Goal: Understand process/instructions

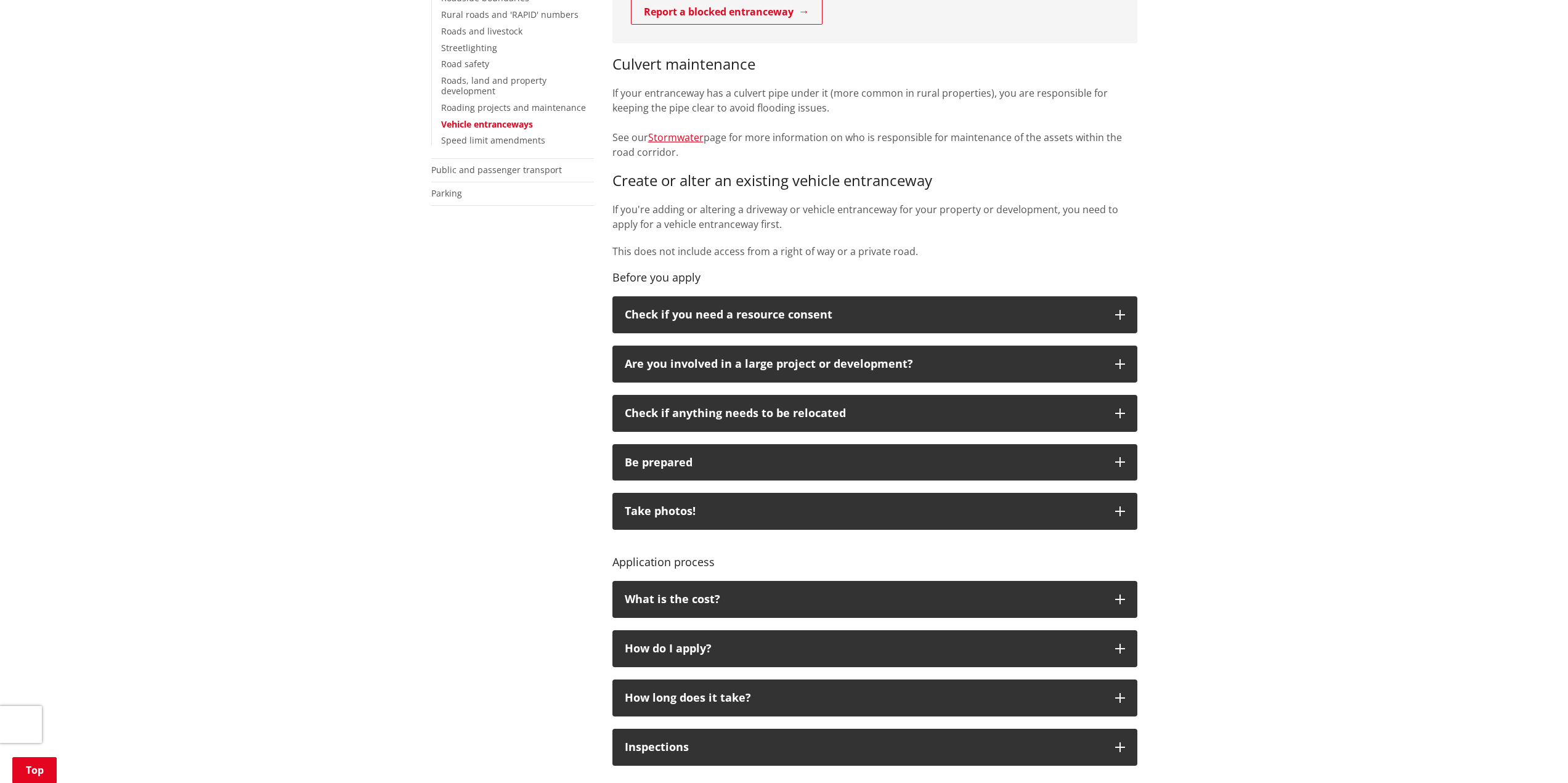
scroll to position [369, 0]
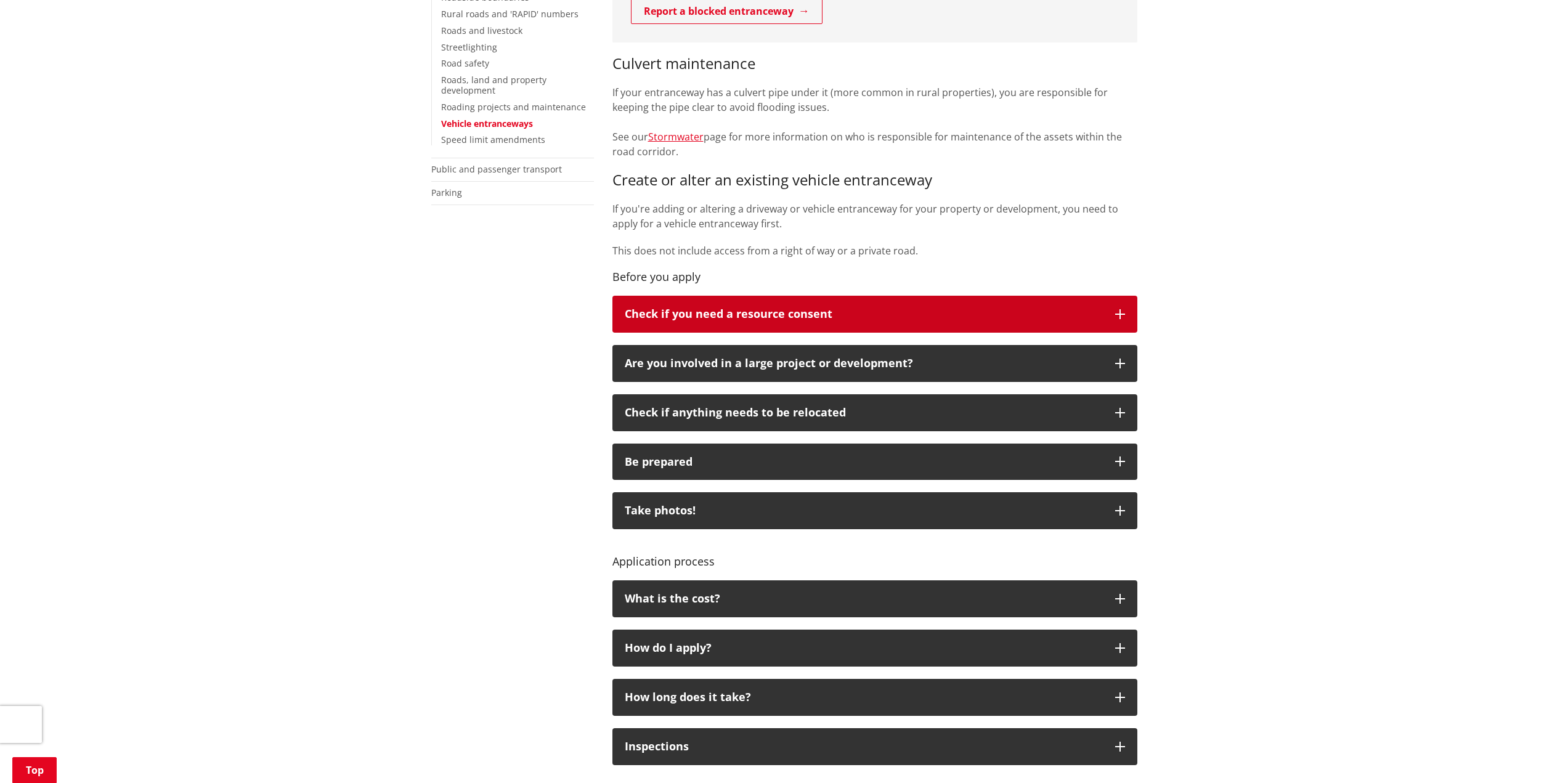
click at [1114, 311] on button "Check if you need a resource consent" at bounding box center [875, 314] width 525 height 37
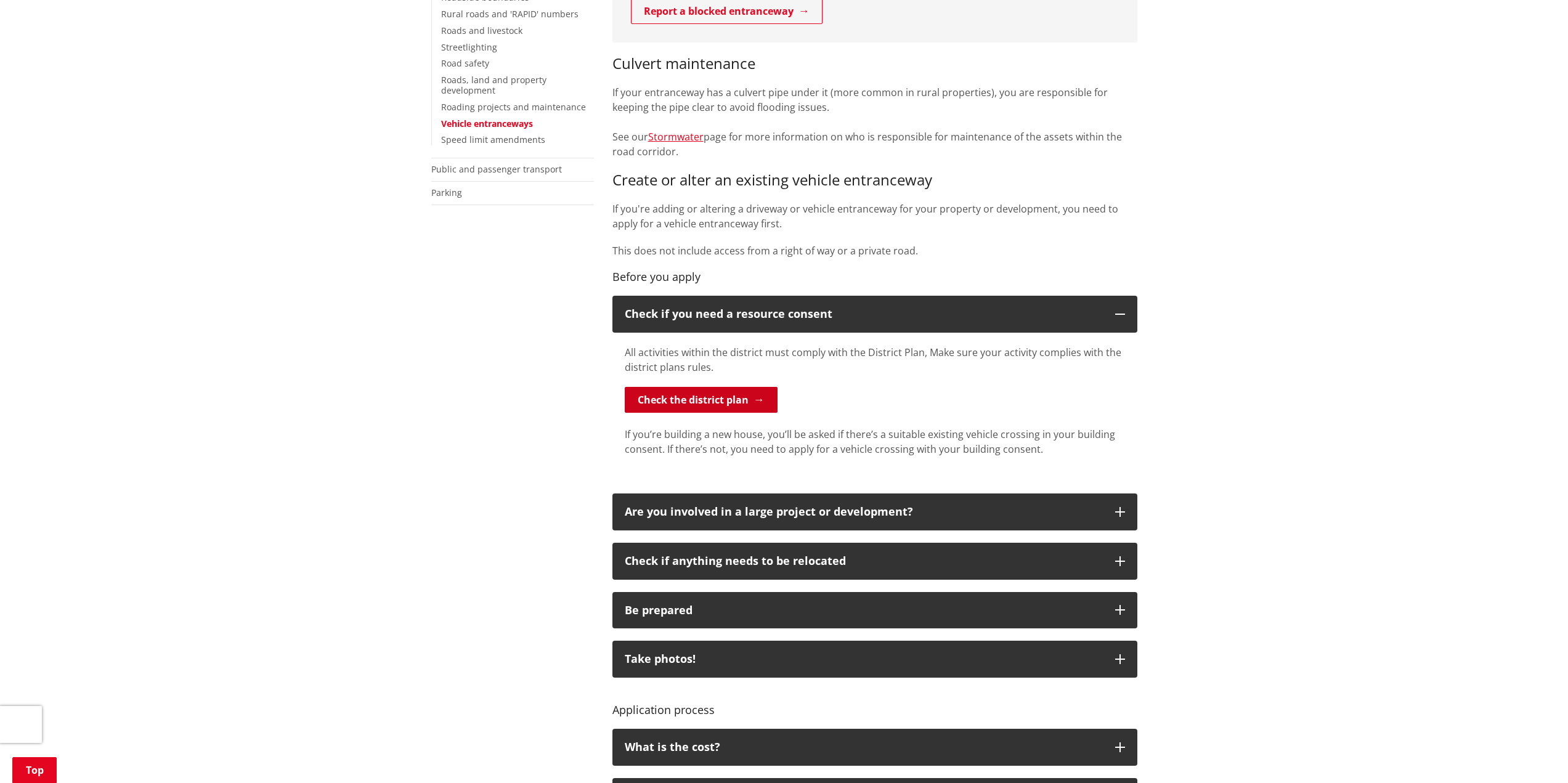
drag, startPoint x: 749, startPoint y: 398, endPoint x: 766, endPoint y: 397, distance: 17.0
click at [749, 398] on link "Check the district plan" at bounding box center [701, 399] width 153 height 26
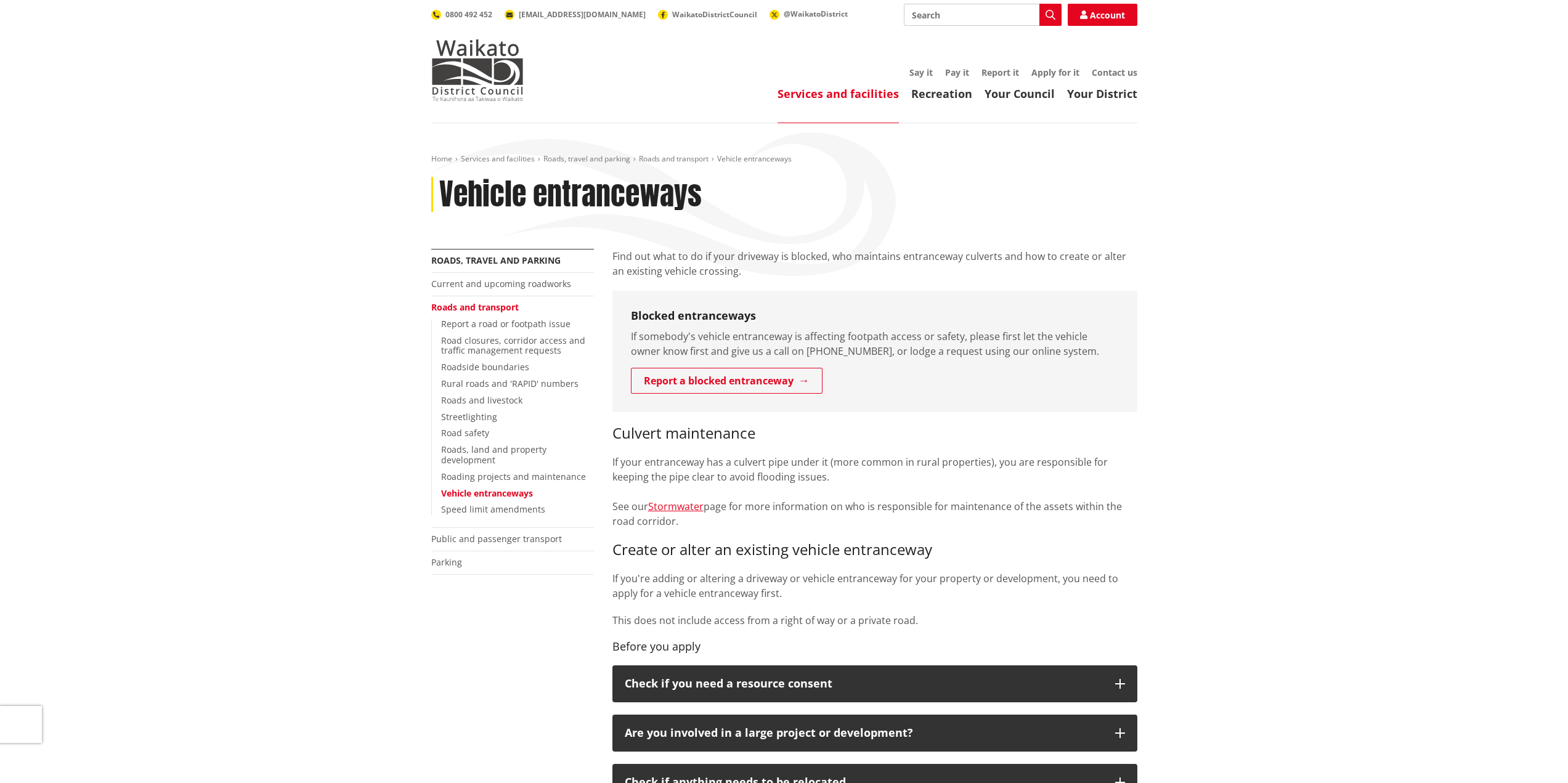
scroll to position [369, 0]
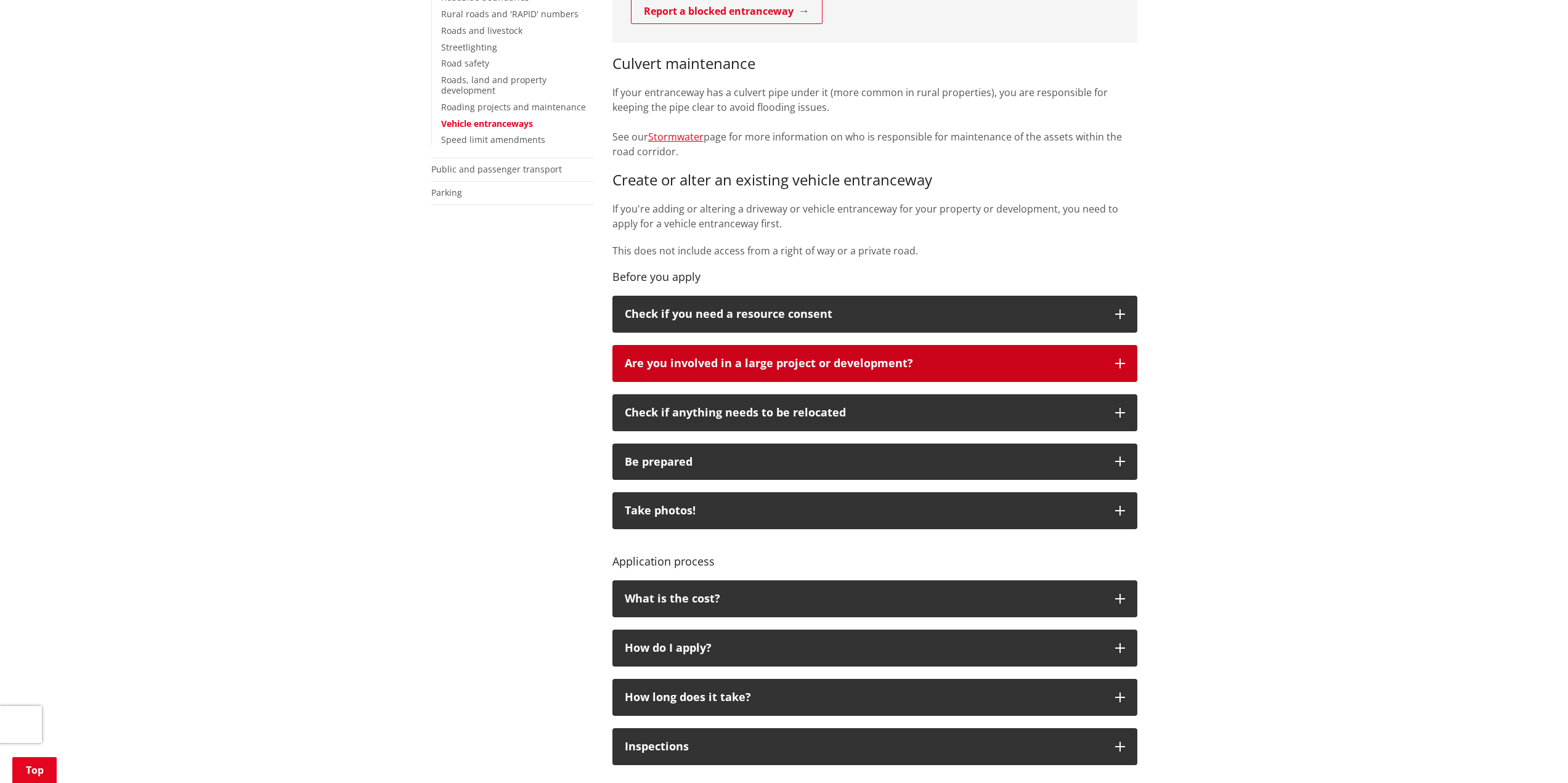
click at [990, 363] on p "Are you involved in a large project or development?" at bounding box center [864, 363] width 478 height 12
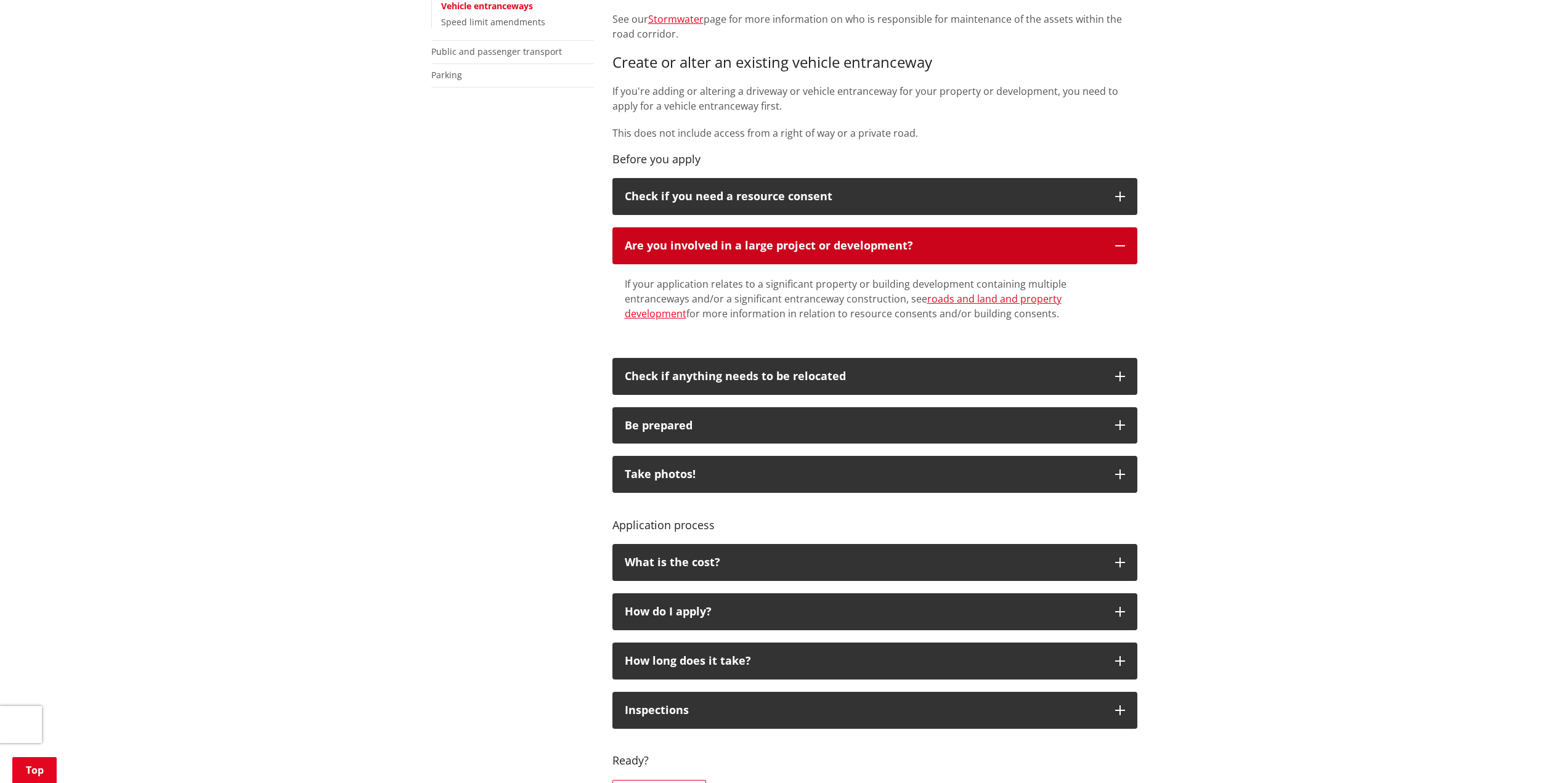
scroll to position [492, 0]
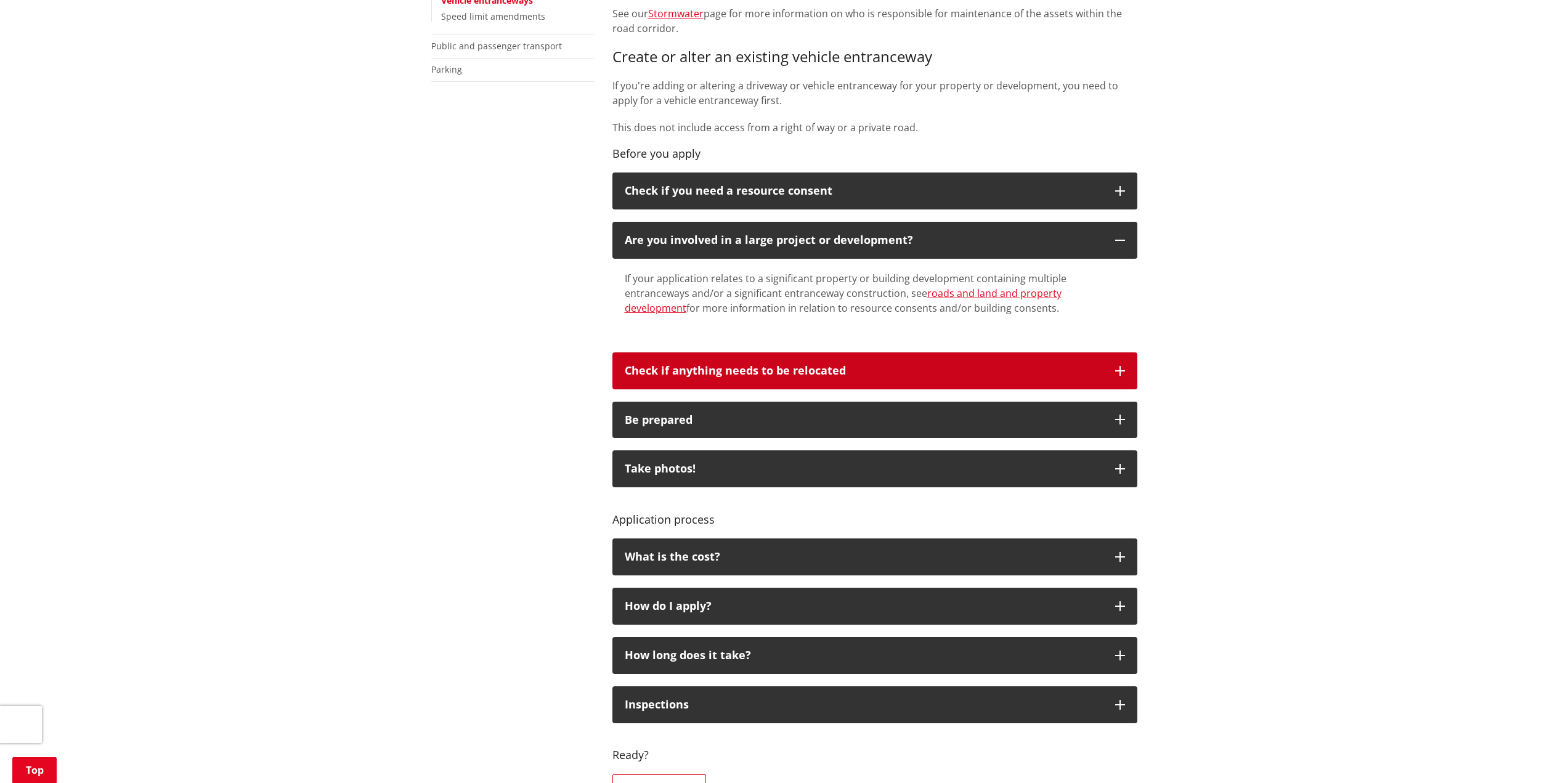
click at [955, 369] on p "Check if anything needs to be relocated" at bounding box center [864, 371] width 478 height 12
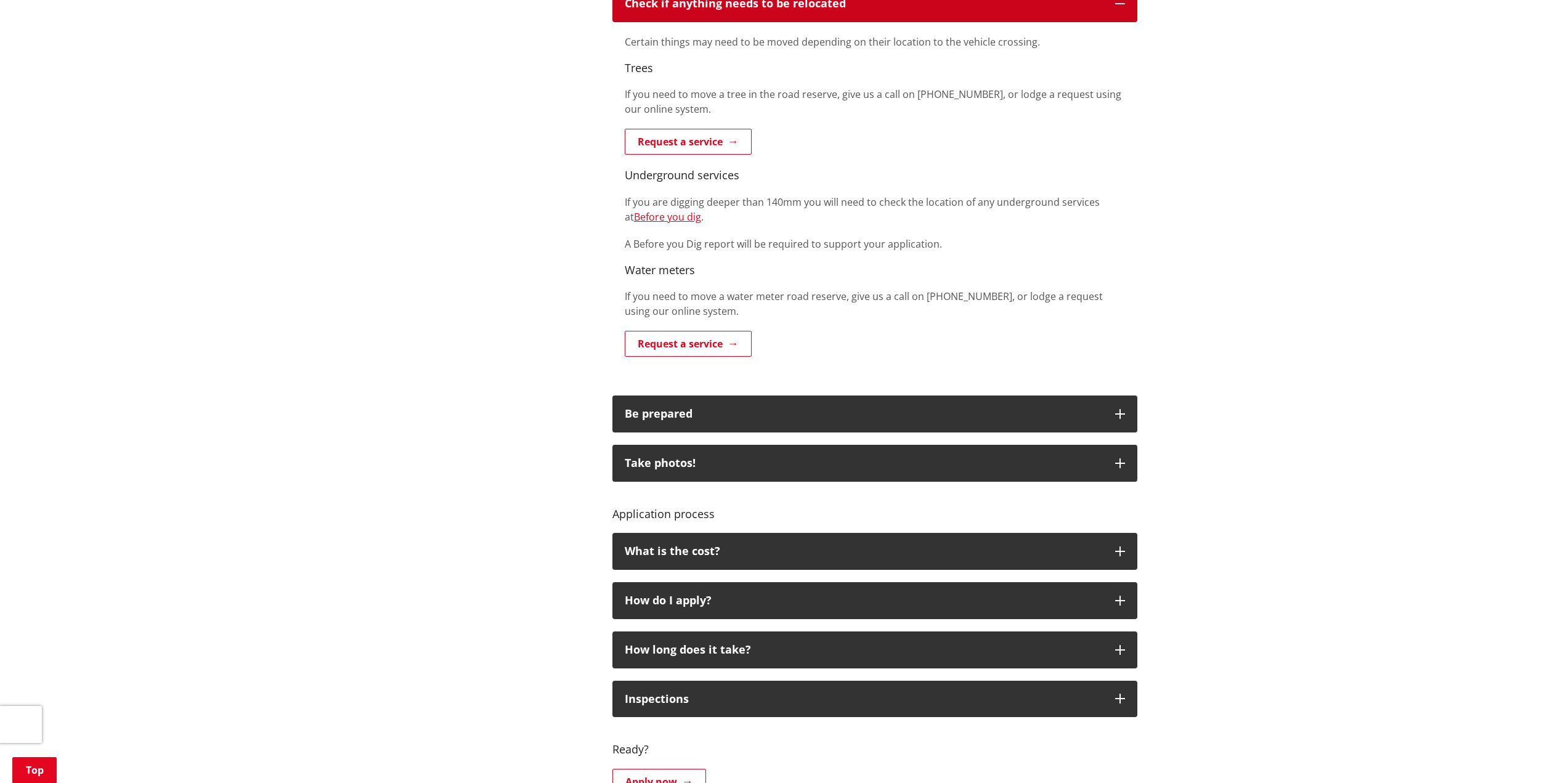
scroll to position [863, 0]
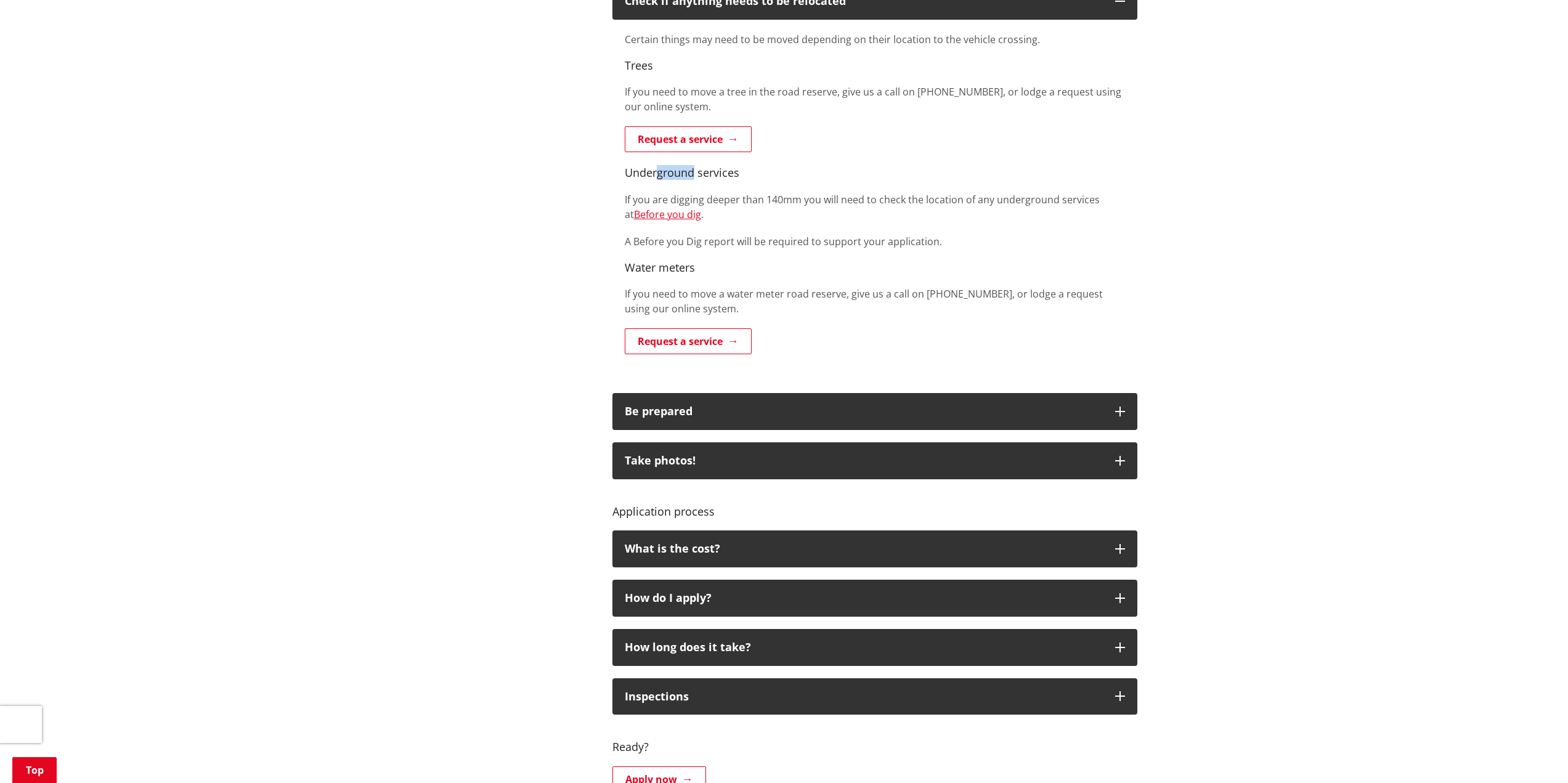
drag, startPoint x: 661, startPoint y: 175, endPoint x: 694, endPoint y: 175, distance: 33.0
click at [694, 175] on span "Underground services" at bounding box center [682, 172] width 114 height 14
drag, startPoint x: 680, startPoint y: 197, endPoint x: 854, endPoint y: 212, distance: 174.6
click at [854, 212] on p "If you are digging deeper than 140mm you will need to check the location of any…" at bounding box center [875, 206] width 501 height 30
click at [812, 234] on p "A Before you Dig report will be required to support your application." at bounding box center [875, 241] width 501 height 14
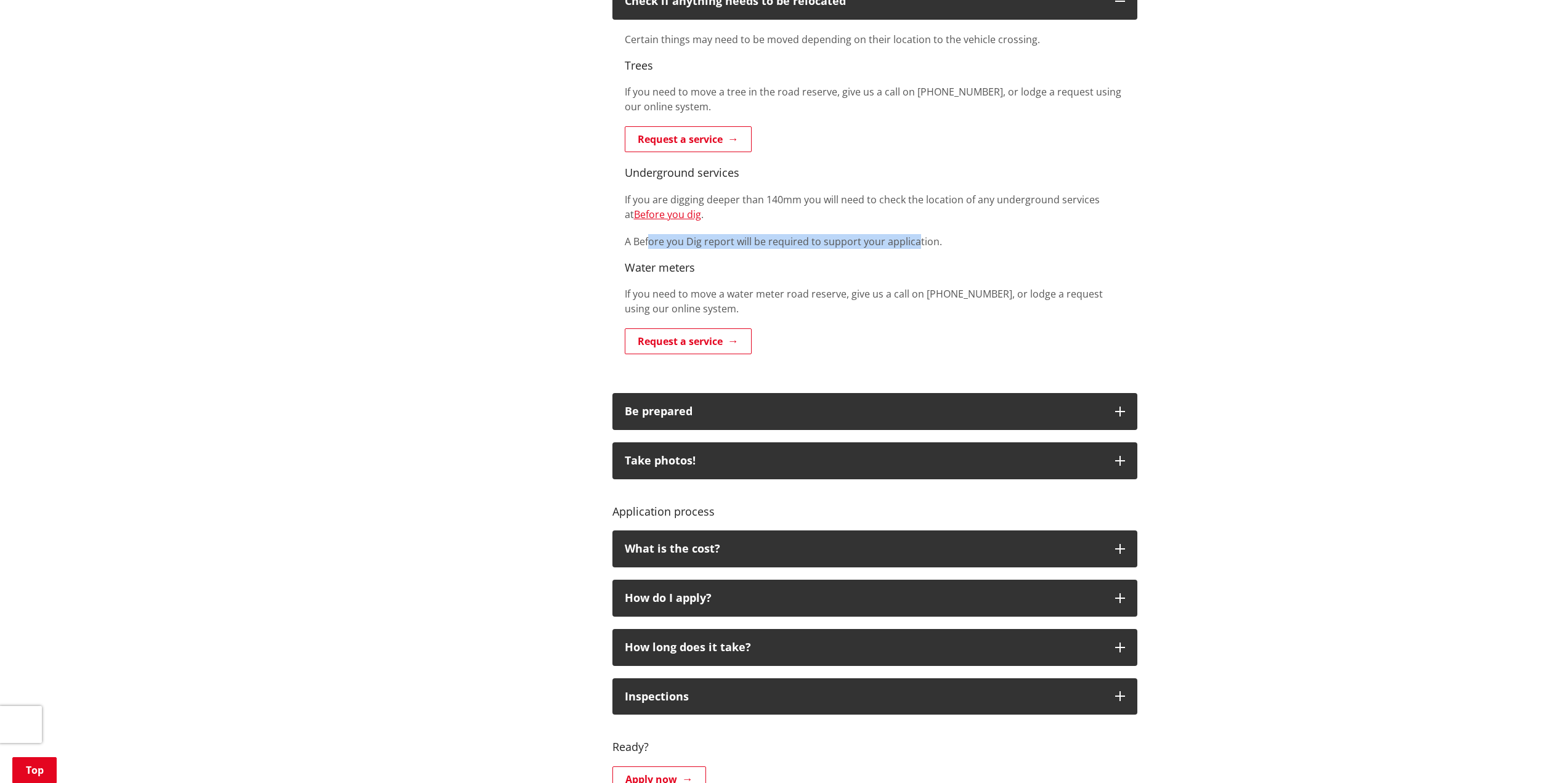
drag, startPoint x: 916, startPoint y: 243, endPoint x: 649, endPoint y: 233, distance: 267.2
click at [649, 234] on p "A Before you Dig report will be required to support your application." at bounding box center [875, 241] width 501 height 14
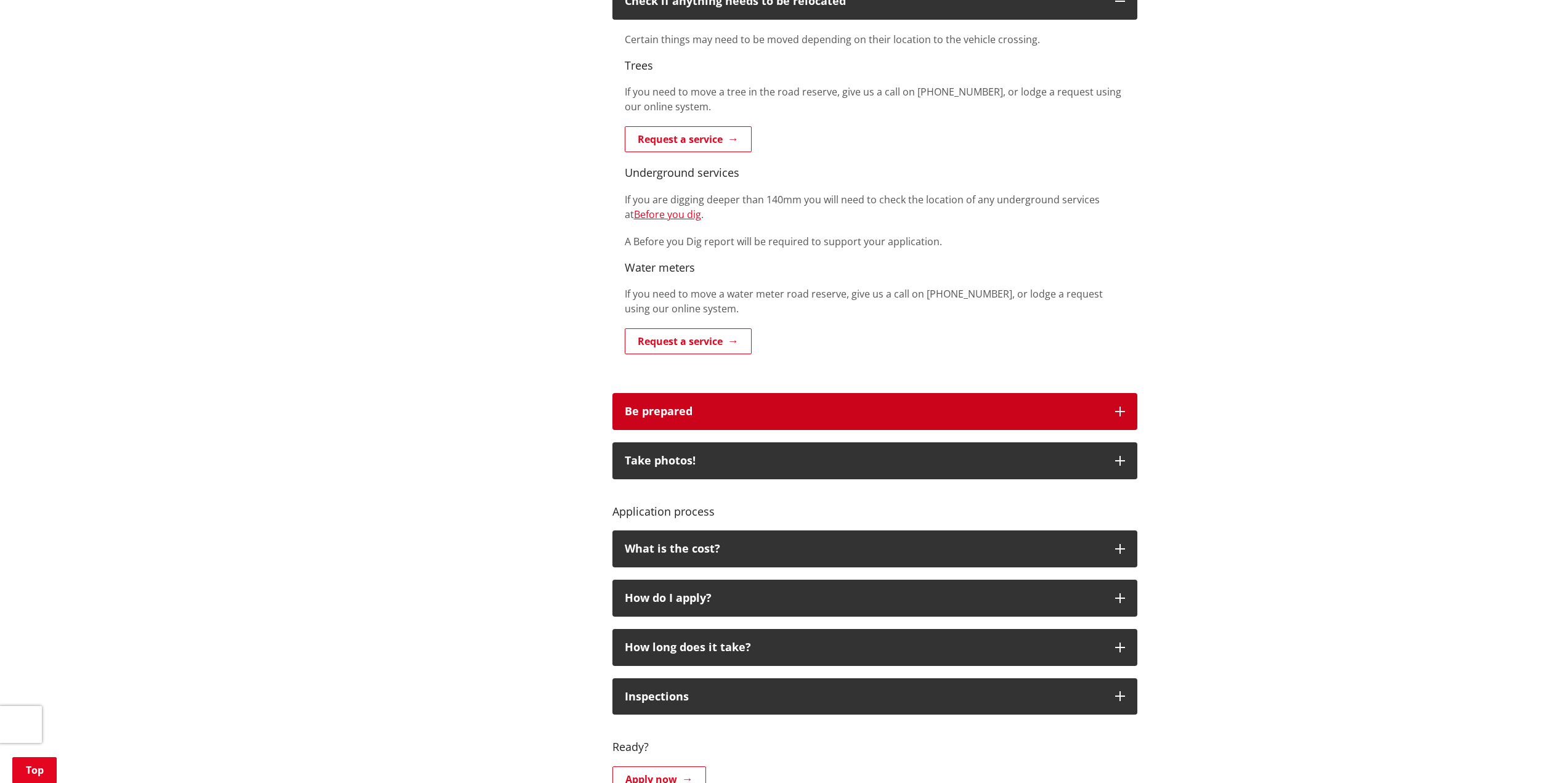
click at [795, 395] on button "Be prepared" at bounding box center [875, 412] width 525 height 37
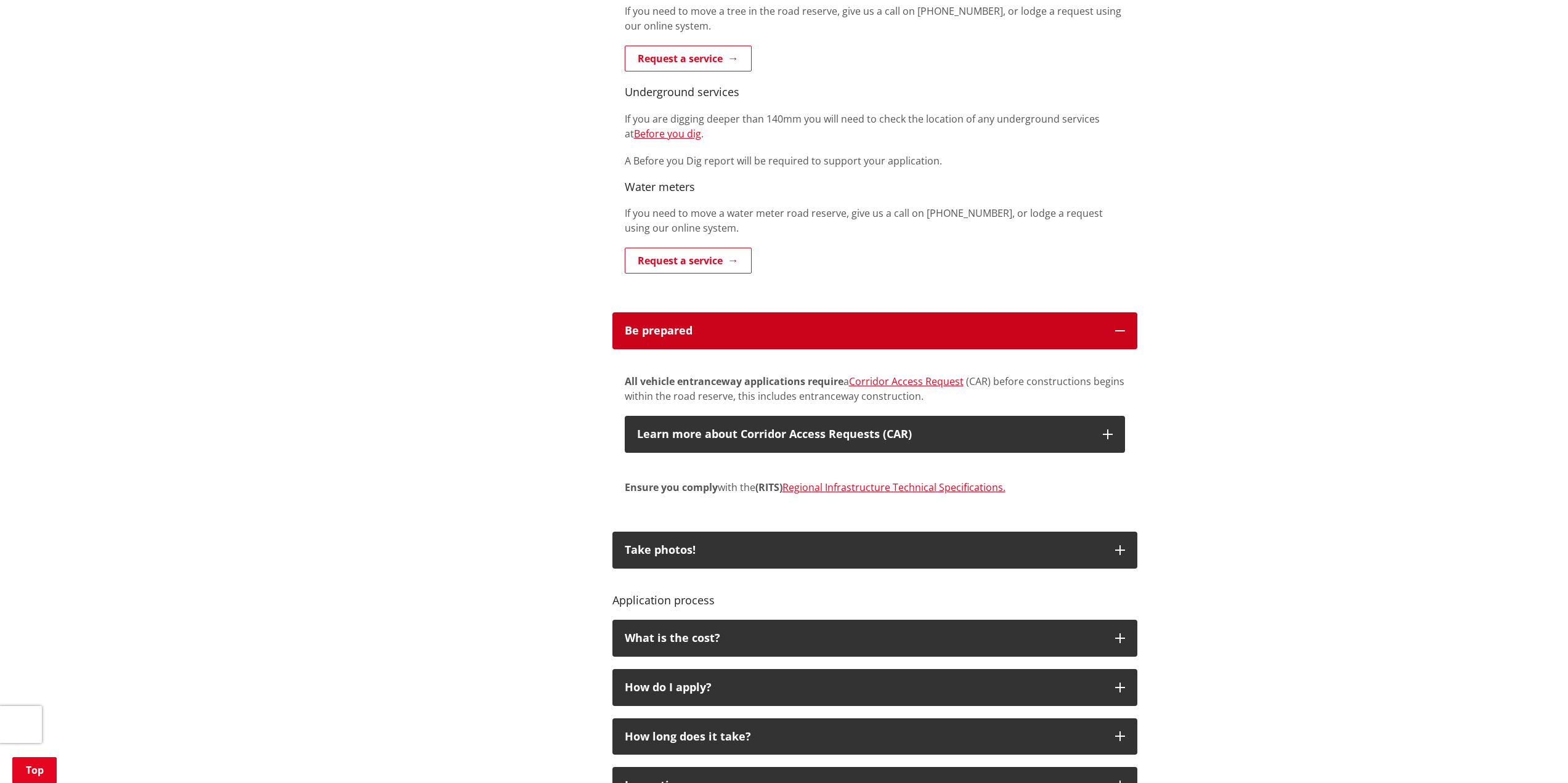
scroll to position [985, 0]
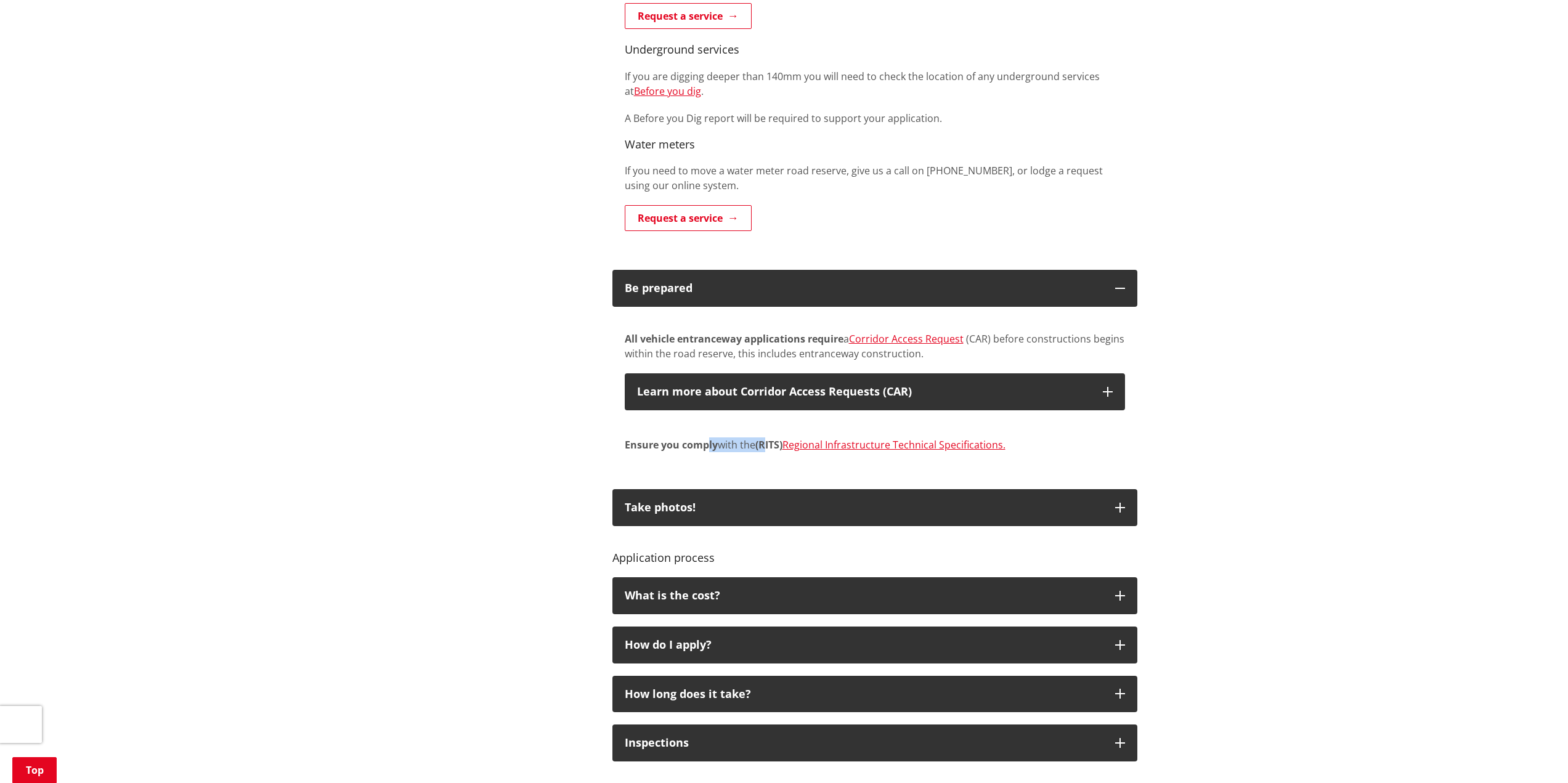
drag, startPoint x: 771, startPoint y: 445, endPoint x: 705, endPoint y: 440, distance: 66.2
click at [706, 440] on p "Ensure you comply with the (RITS) Regional Infrastructure Technical Specificati…" at bounding box center [875, 437] width 501 height 30
click at [705, 440] on strong "Ensure you comply" at bounding box center [671, 444] width 93 height 14
click at [843, 446] on link "Regional Infrastructure Technical Specifications." at bounding box center [894, 444] width 223 height 14
